Goal: Task Accomplishment & Management: Use online tool/utility

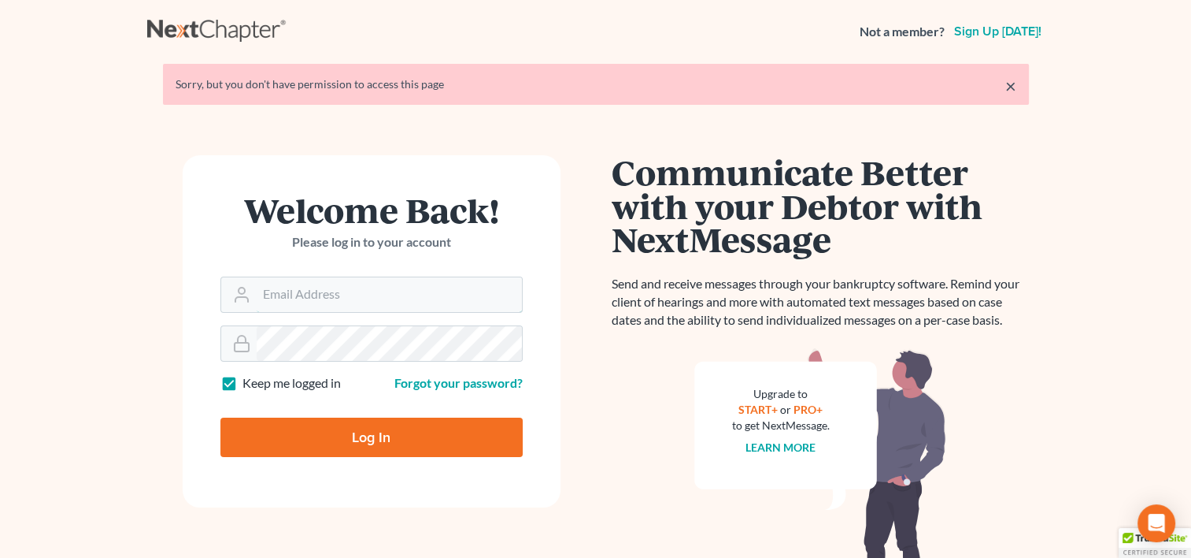
type input "[EMAIL_ADDRESS][DOMAIN_NAME]"
click at [380, 385] on div "Forgot your password?" at bounding box center [451, 383] width 159 height 18
click at [375, 430] on input "Log In" at bounding box center [371, 436] width 302 height 39
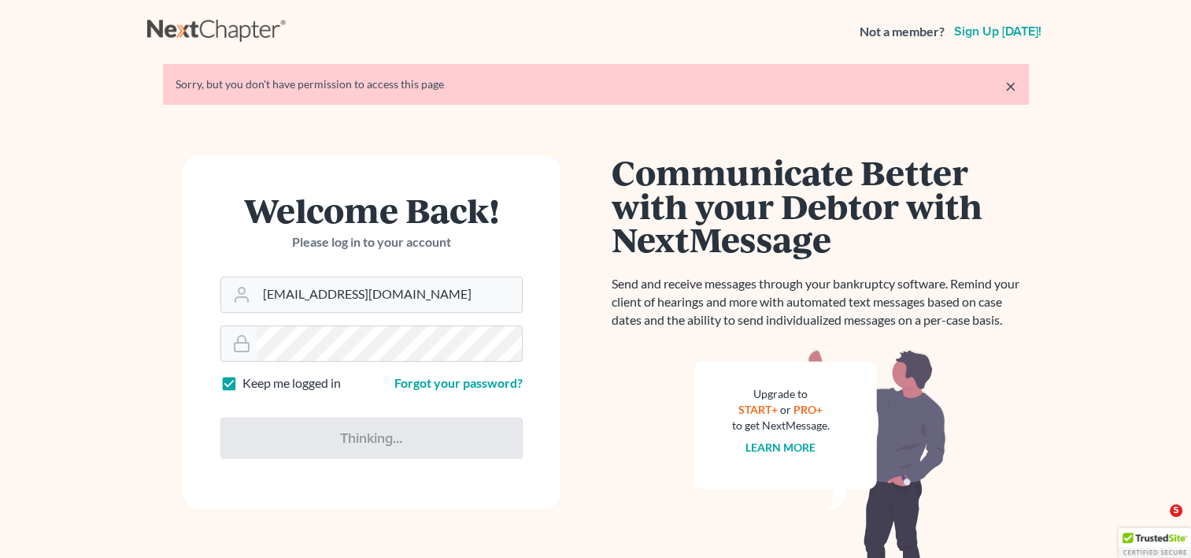
type input "Thinking..."
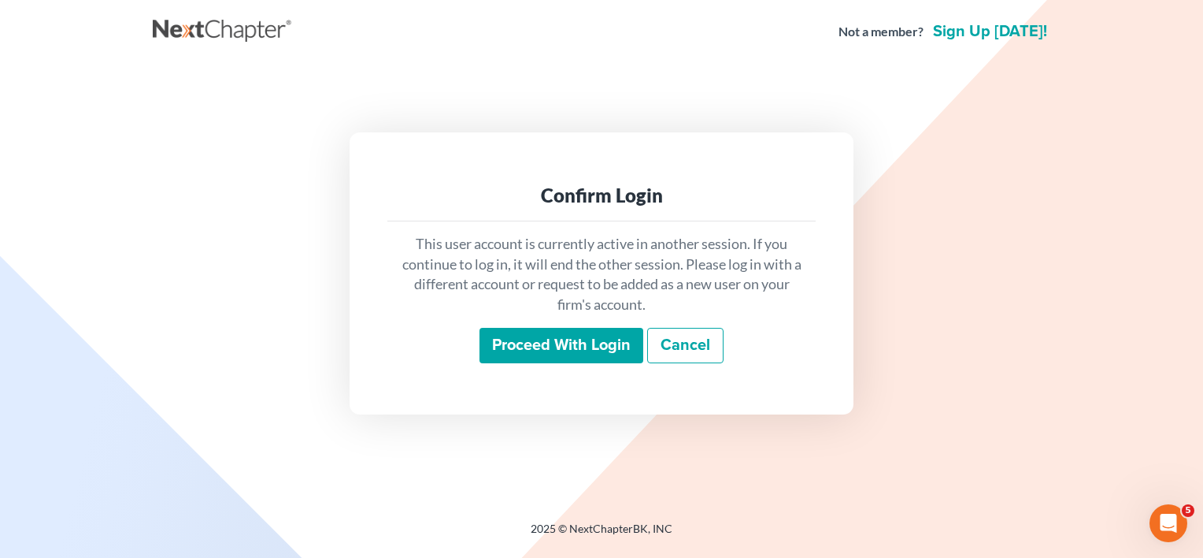
click at [586, 355] on input "Proceed with login" at bounding box center [562, 346] width 164 height 36
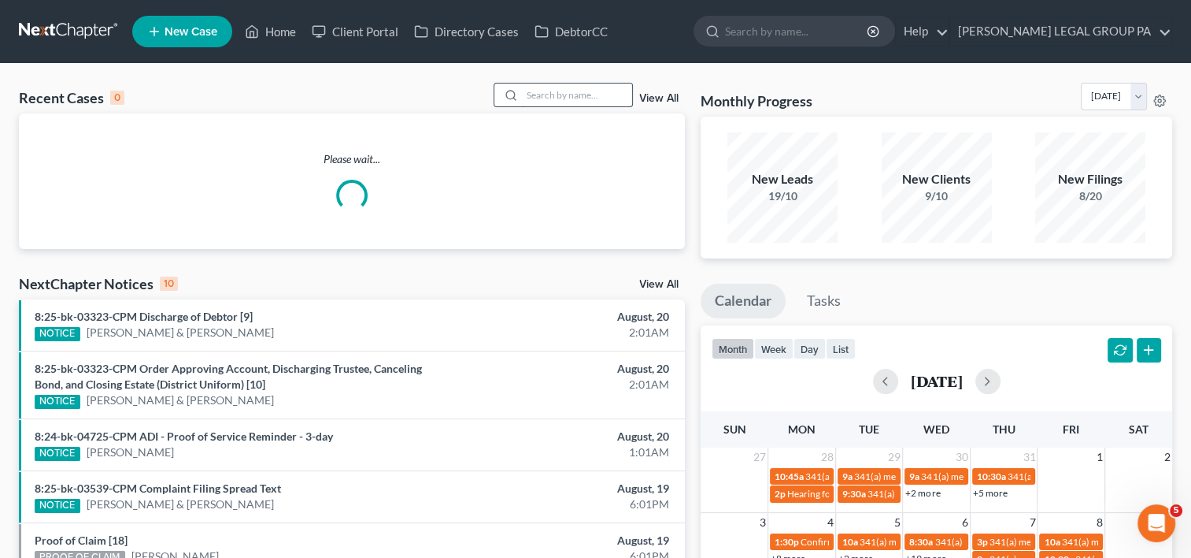
click at [602, 91] on input "search" at bounding box center [577, 94] width 110 height 23
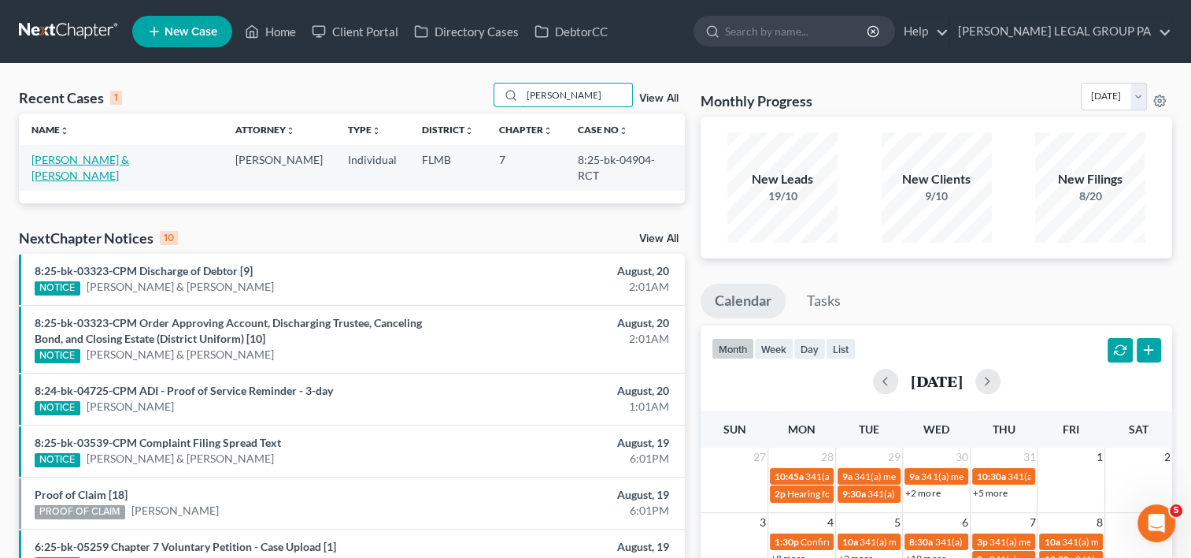
type input "[PERSON_NAME]"
click at [129, 161] on link "[PERSON_NAME] & [PERSON_NAME]" at bounding box center [80, 167] width 98 height 29
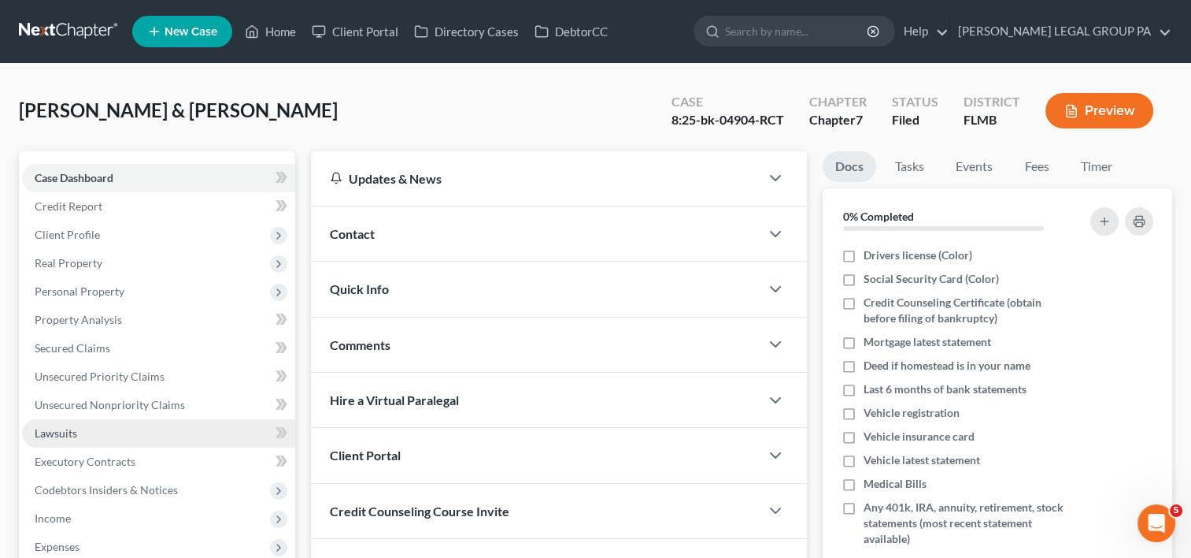
scroll to position [262, 0]
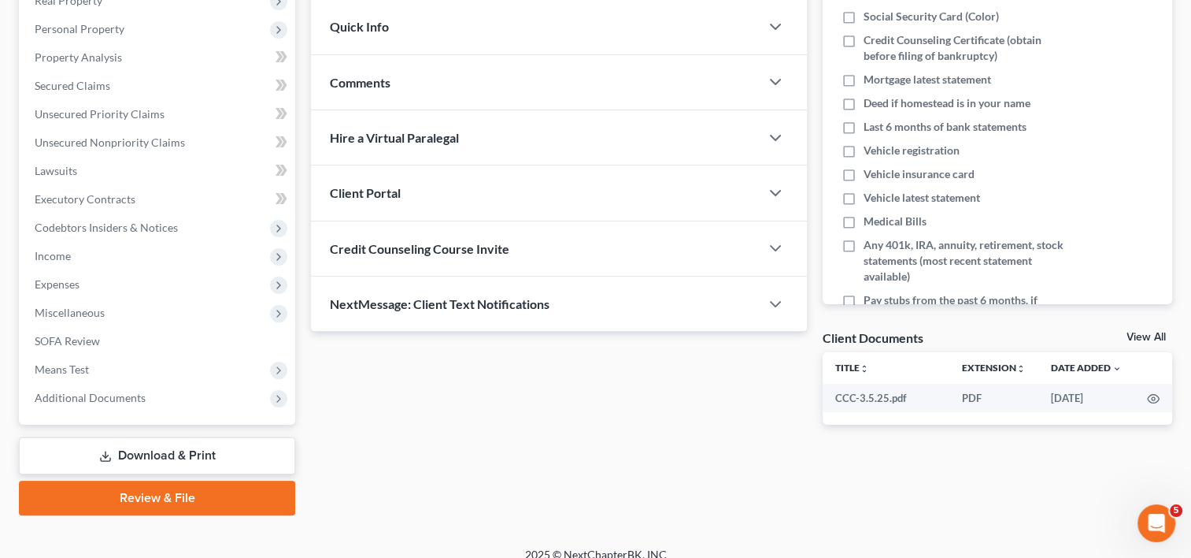
drag, startPoint x: 120, startPoint y: 400, endPoint x: 189, endPoint y: 411, distance: 70.2
click at [123, 397] on span "Additional Documents" at bounding box center [90, 397] width 111 height 13
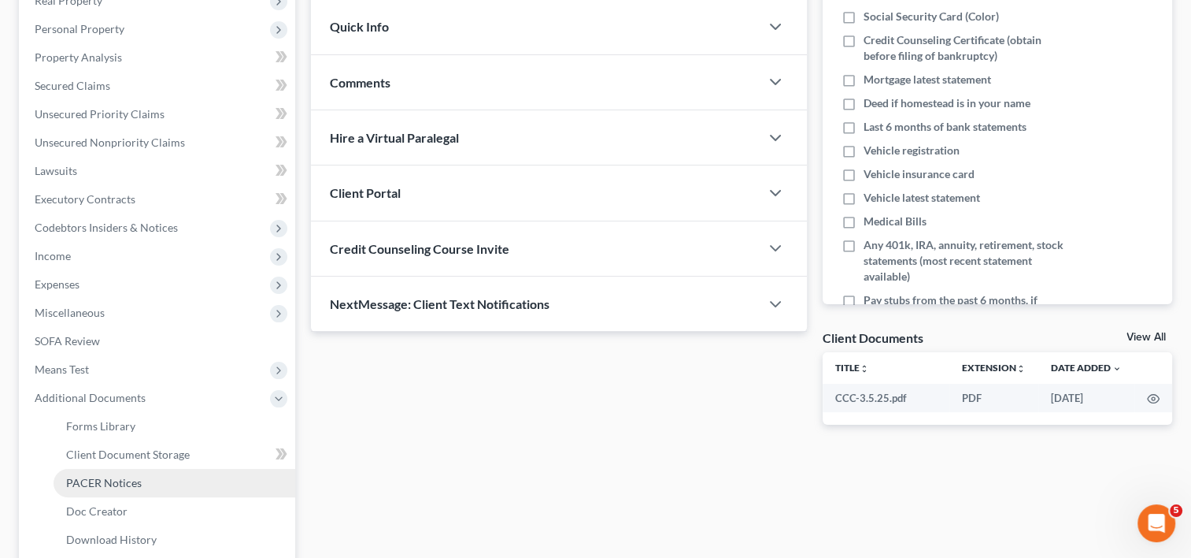
click at [198, 484] on link "PACER Notices" at bounding box center [175, 483] width 242 height 28
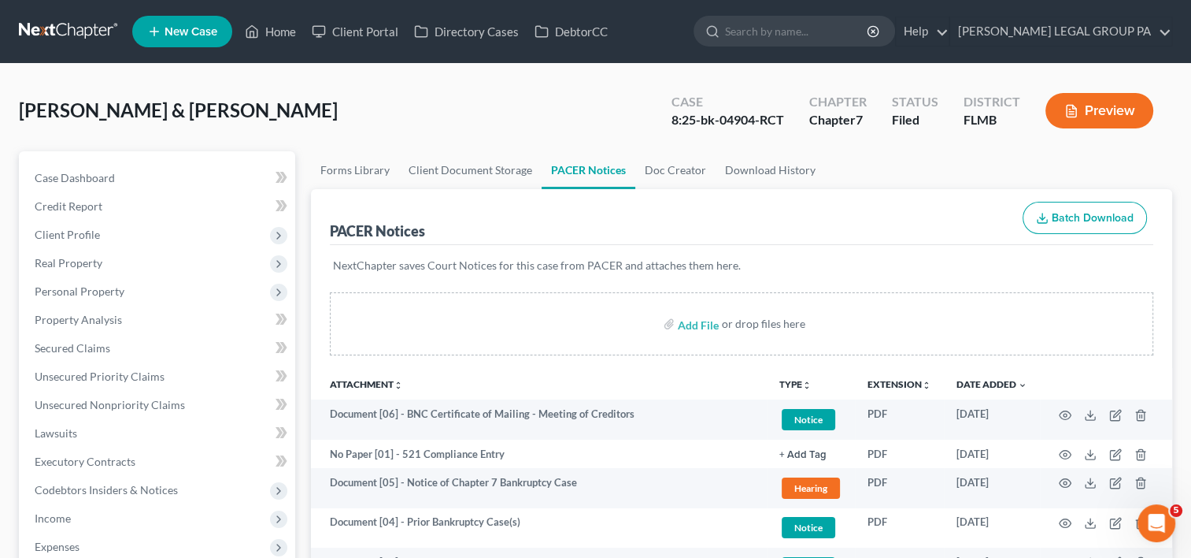
scroll to position [420, 0]
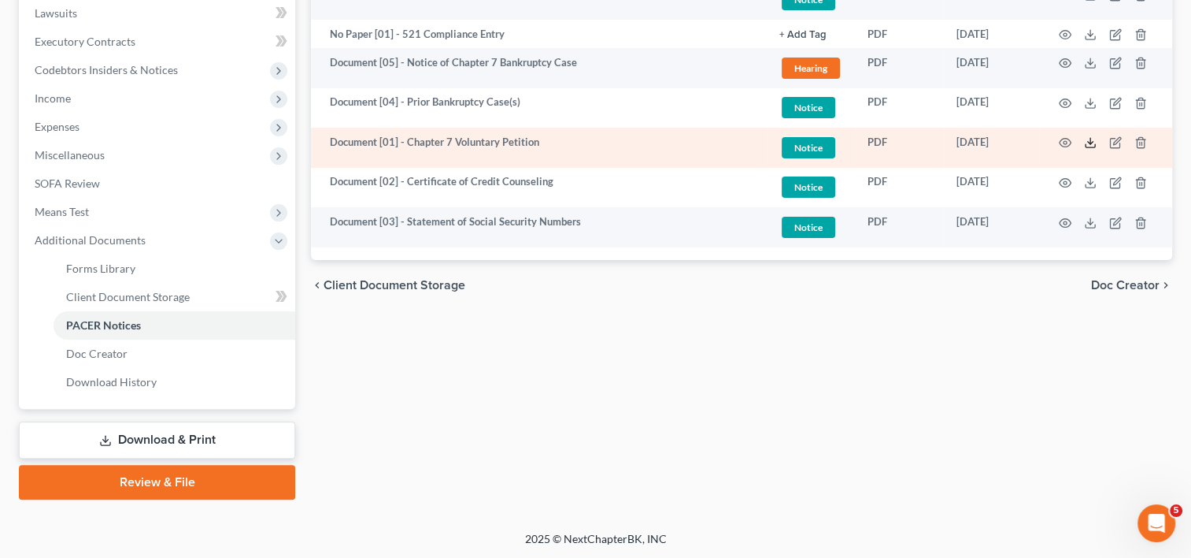
click at [1091, 139] on line at bounding box center [1091, 141] width 0 height 6
